Goal: Navigation & Orientation: Find specific page/section

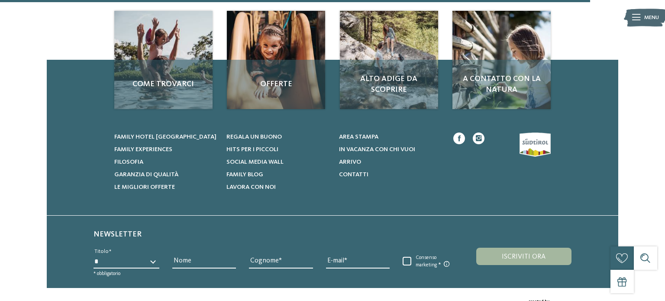
scroll to position [230, 0]
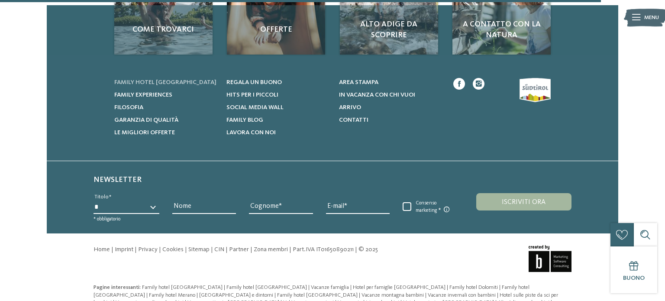
click at [172, 81] on span "Family hotel [GEOGRAPHIC_DATA]" at bounding box center [165, 82] width 102 height 6
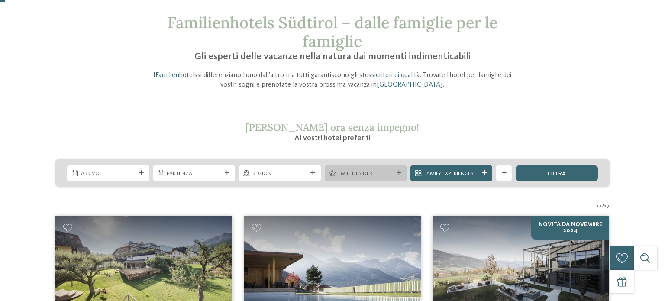
scroll to position [46, 0]
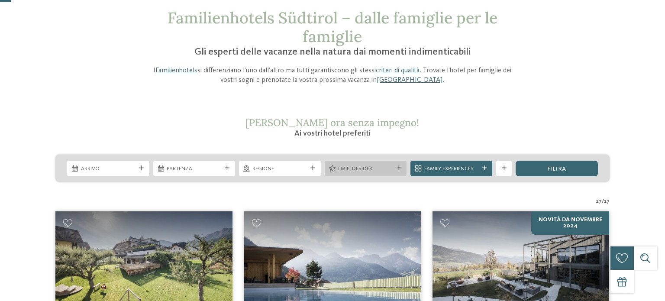
click at [402, 170] on div at bounding box center [399, 168] width 8 height 5
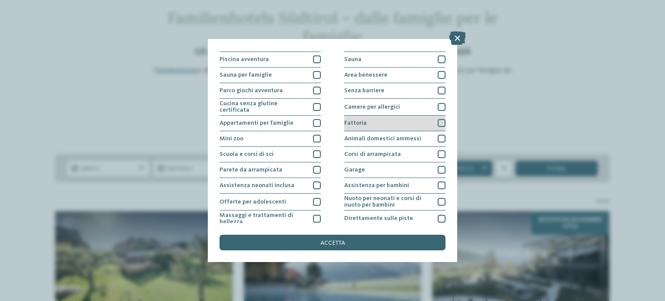
scroll to position [0, 0]
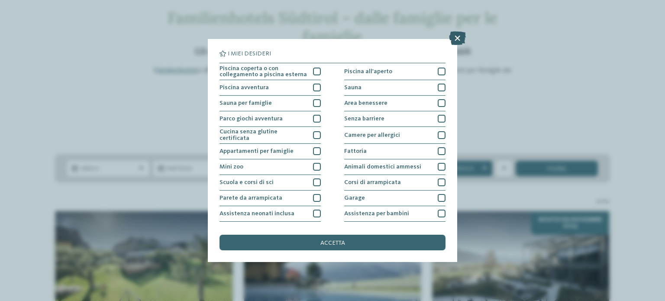
click at [458, 39] on icon at bounding box center [457, 38] width 17 height 14
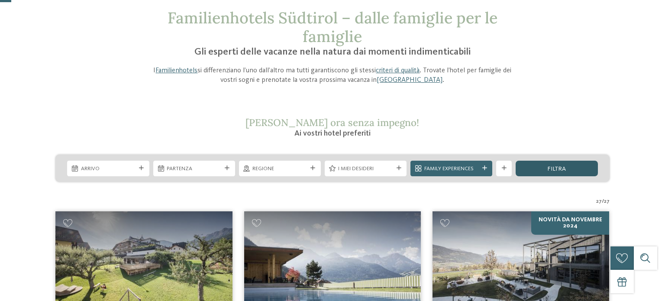
click at [534, 171] on div "filtra" at bounding box center [557, 169] width 82 height 16
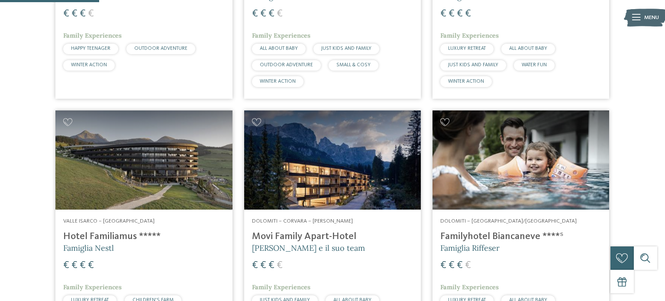
scroll to position [396, 0]
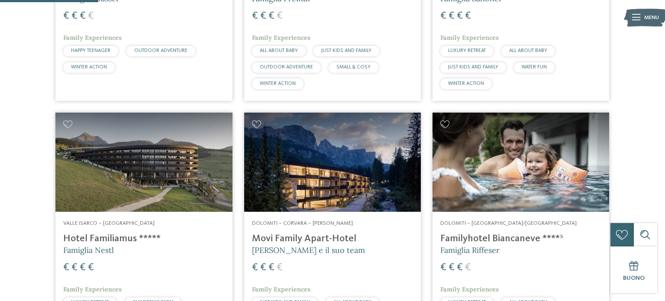
click at [513, 239] on h4 "Familyhotel Biancaneve ****ˢ" at bounding box center [521, 239] width 161 height 12
